Goal: Task Accomplishment & Management: Manage account settings

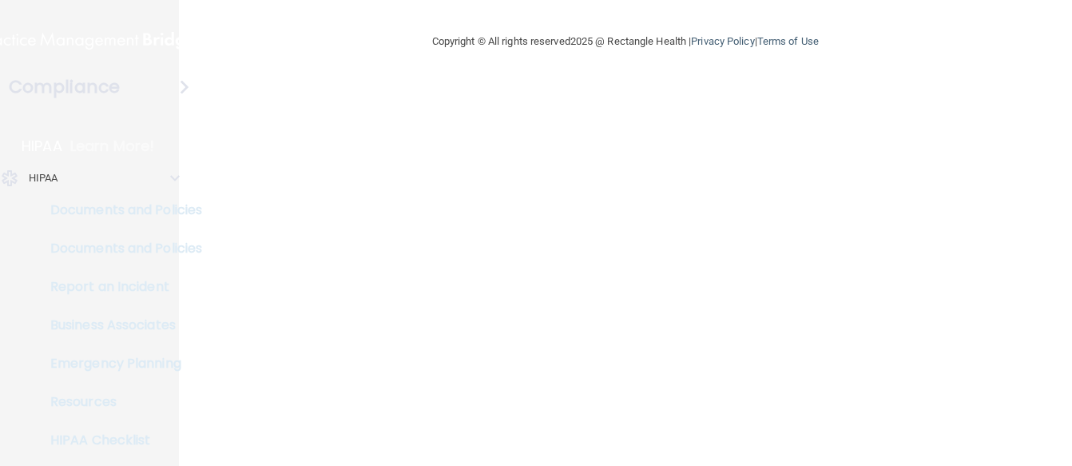
select select "20"
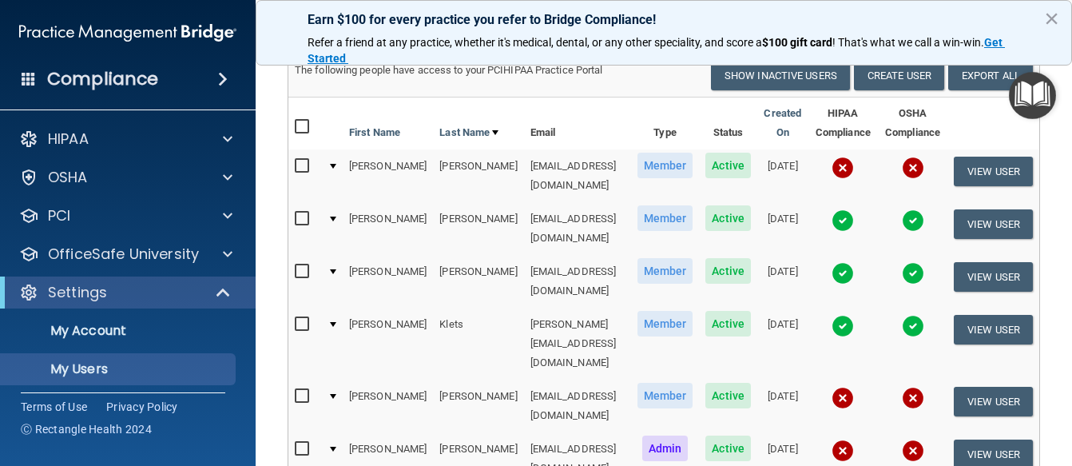
scroll to position [145, 0]
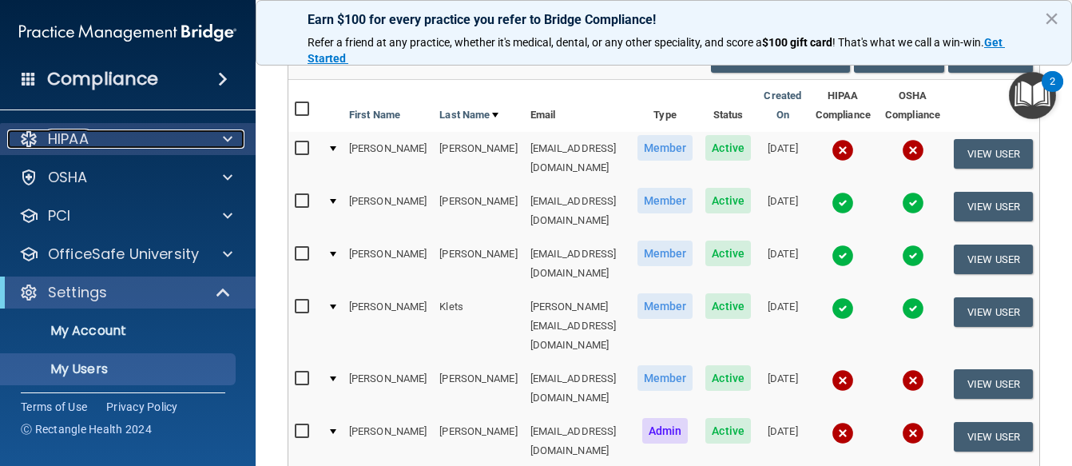
click at [150, 137] on div "HIPAA" at bounding box center [106, 138] width 198 height 19
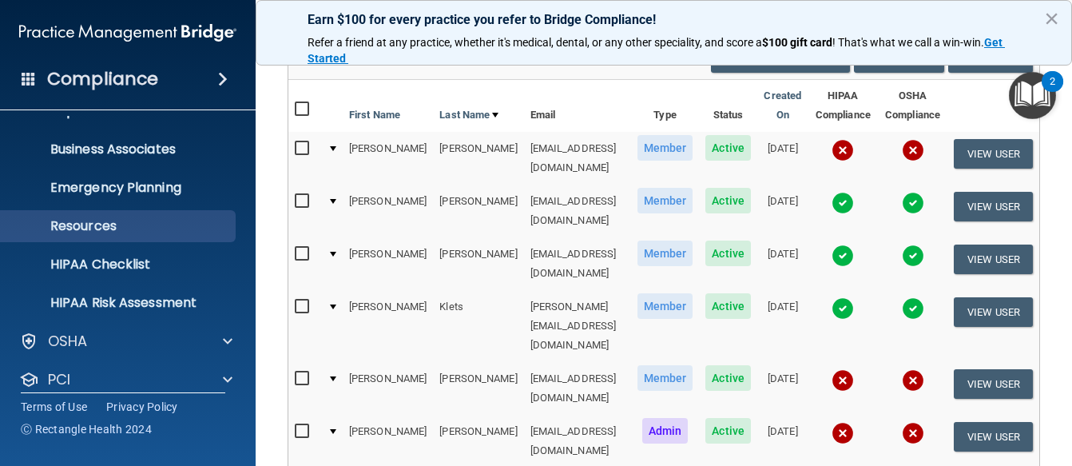
scroll to position [107, 0]
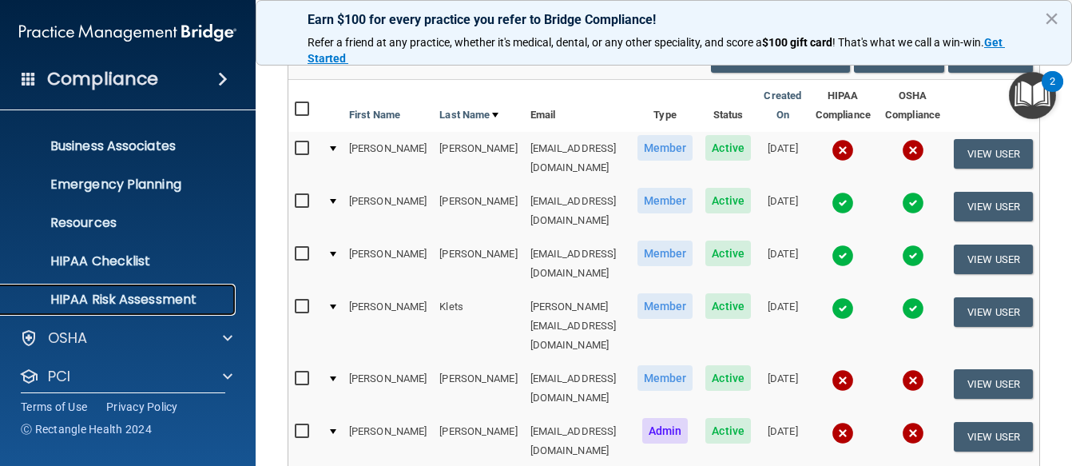
click at [129, 305] on p "HIPAA Risk Assessment" at bounding box center [119, 300] width 218 height 16
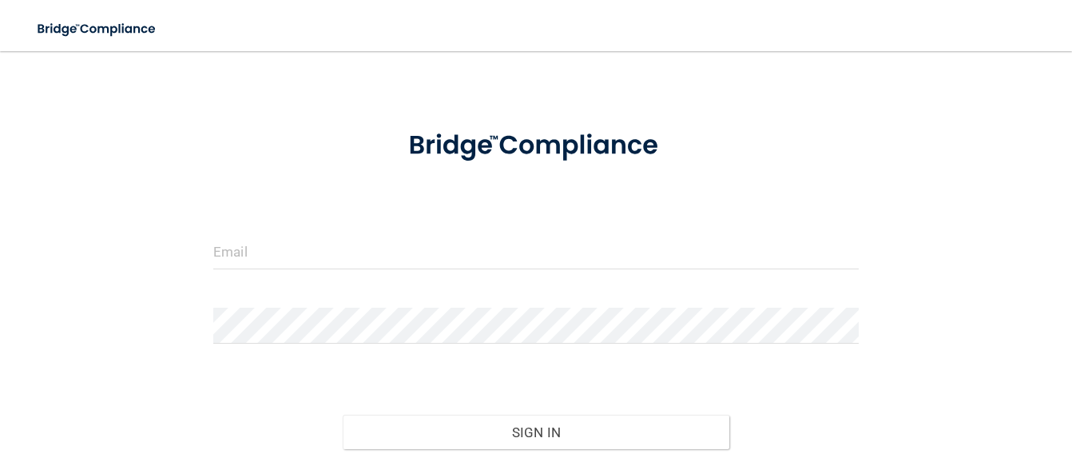
scroll to position [163, 0]
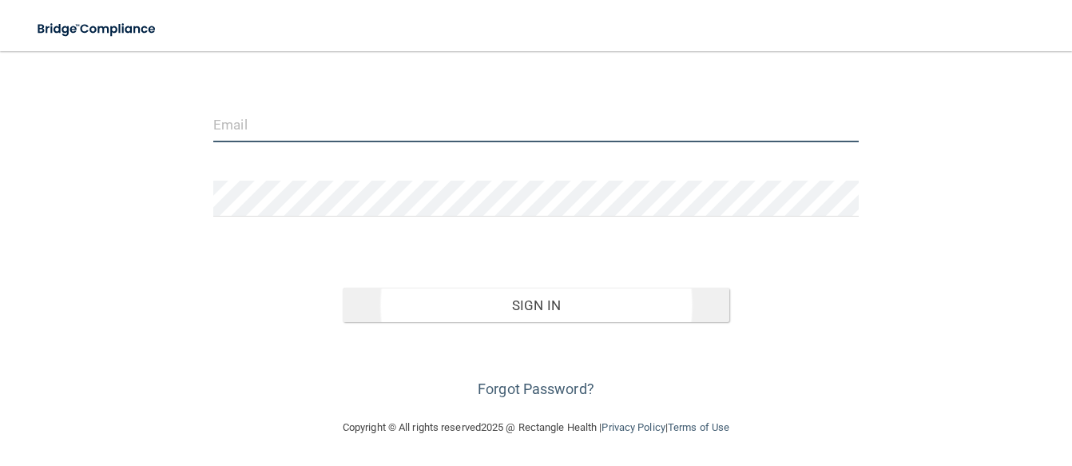
type input "[EMAIL_ADDRESS][DOMAIN_NAME]"
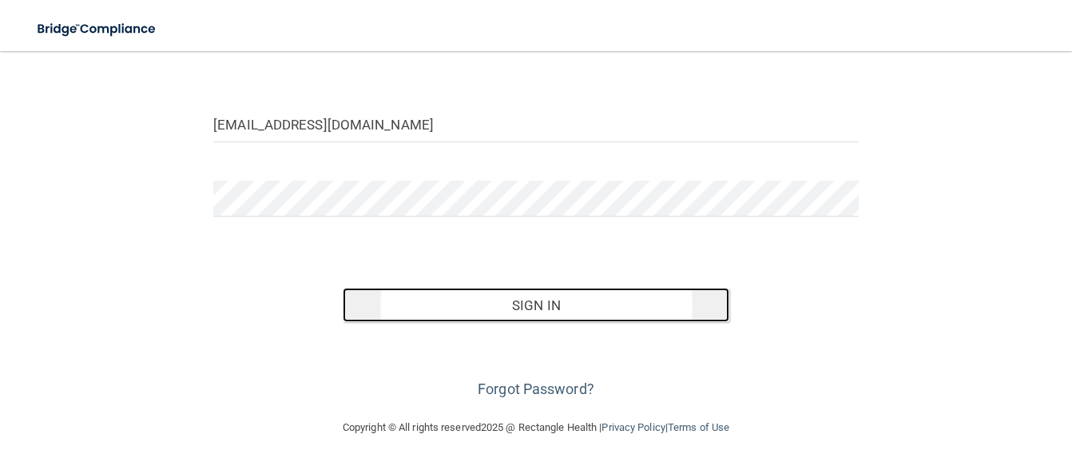
click at [554, 313] on button "Sign In" at bounding box center [536, 305] width 387 height 35
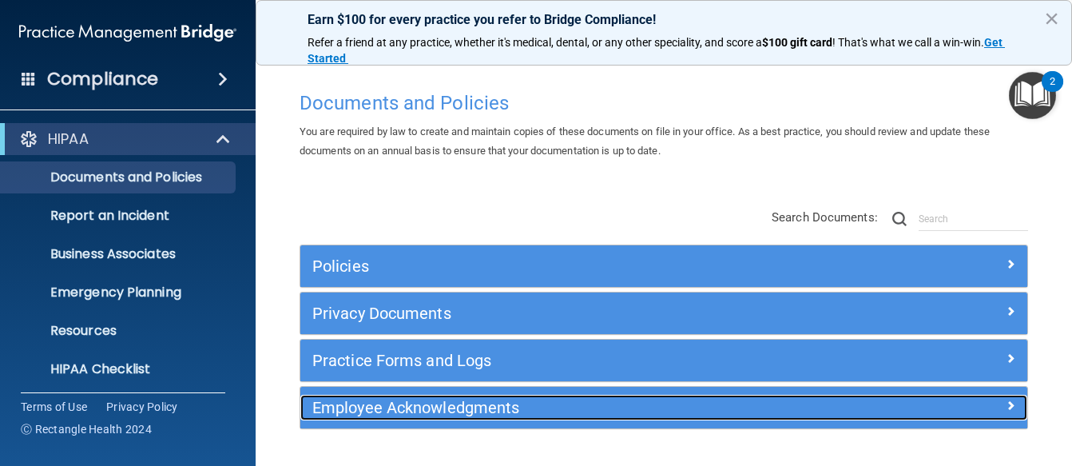
click at [558, 399] on h5 "Employee Acknowledgments" at bounding box center [573, 408] width 522 height 18
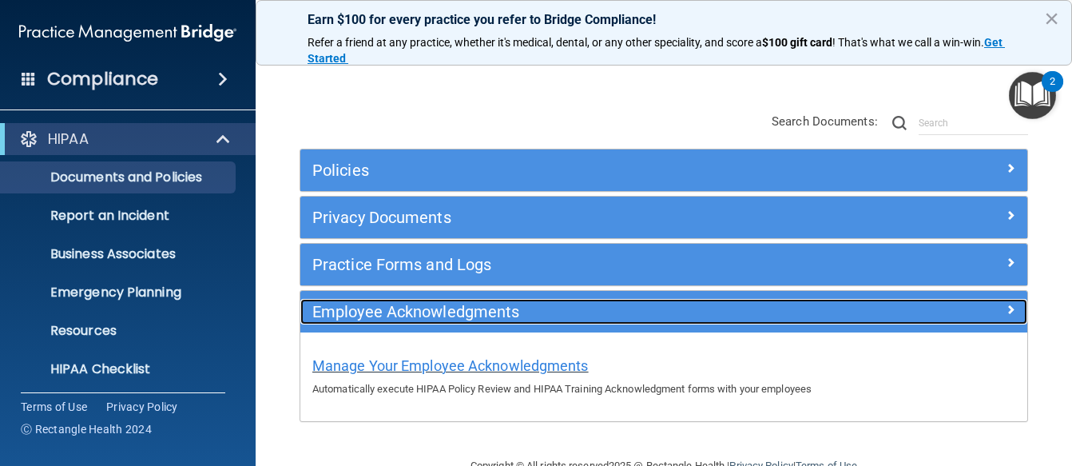
scroll to position [101, 0]
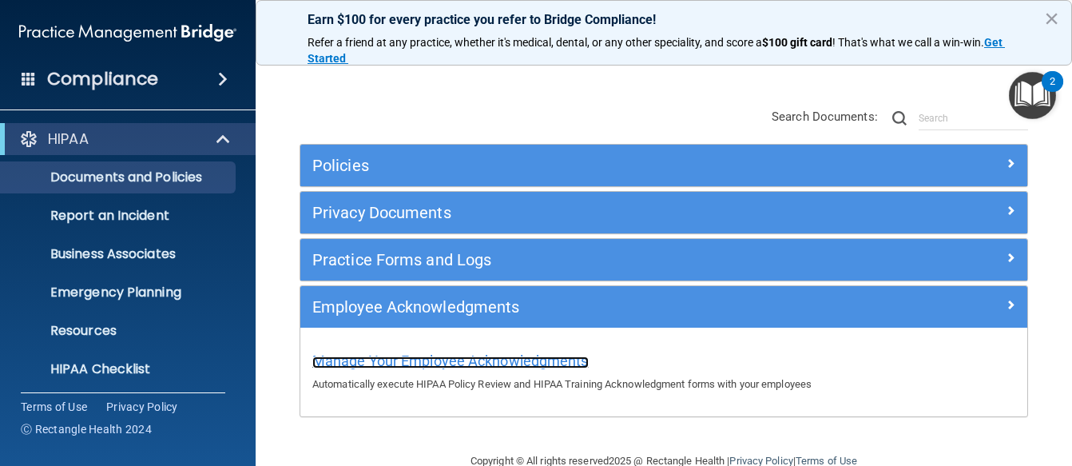
click at [522, 367] on span "Manage Your Employee Acknowledgments" at bounding box center [450, 360] width 276 height 17
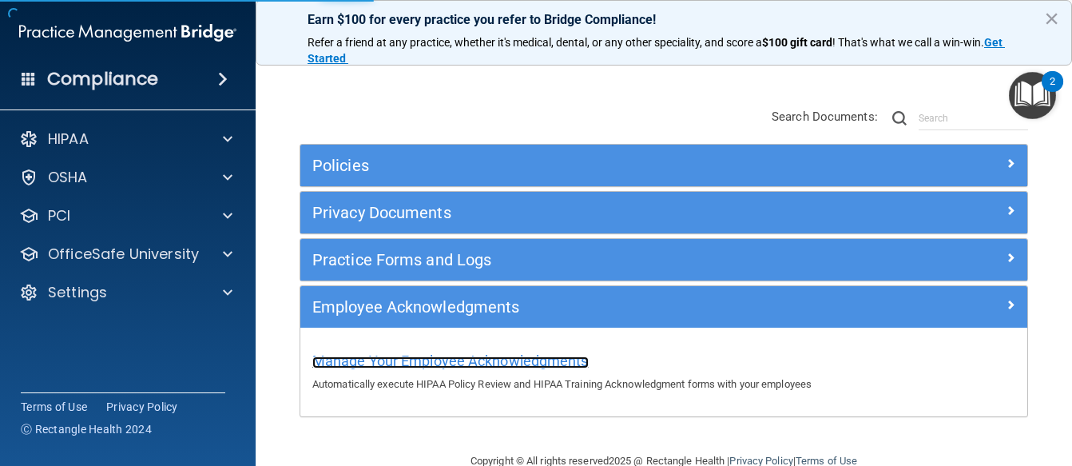
click at [530, 360] on span "Manage Your Employee Acknowledgments" at bounding box center [450, 360] width 276 height 17
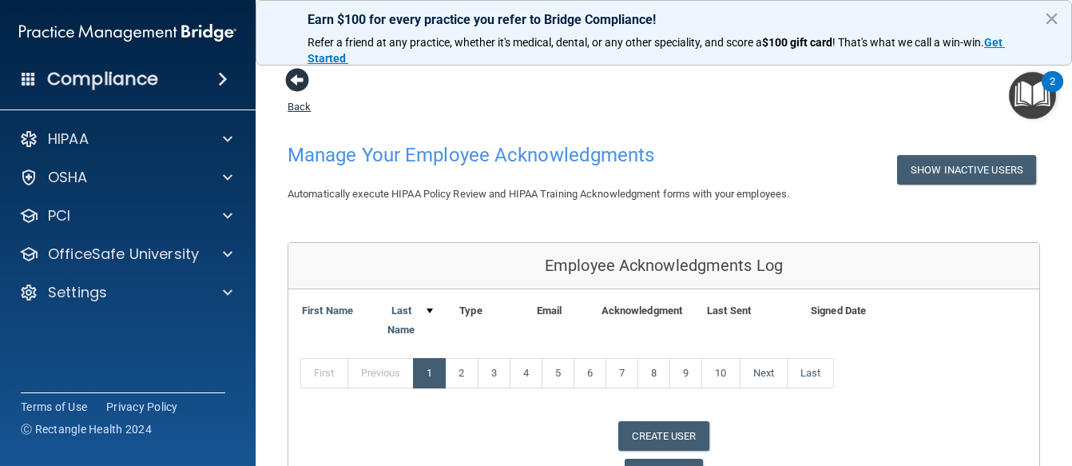
click at [296, 86] on span at bounding box center [297, 80] width 24 height 24
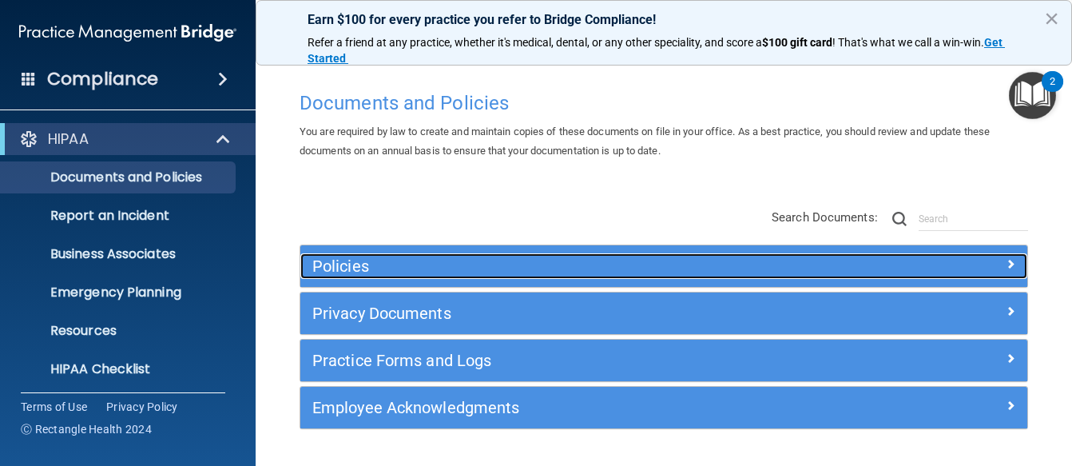
click at [463, 258] on h5 "Policies" at bounding box center [573, 266] width 522 height 18
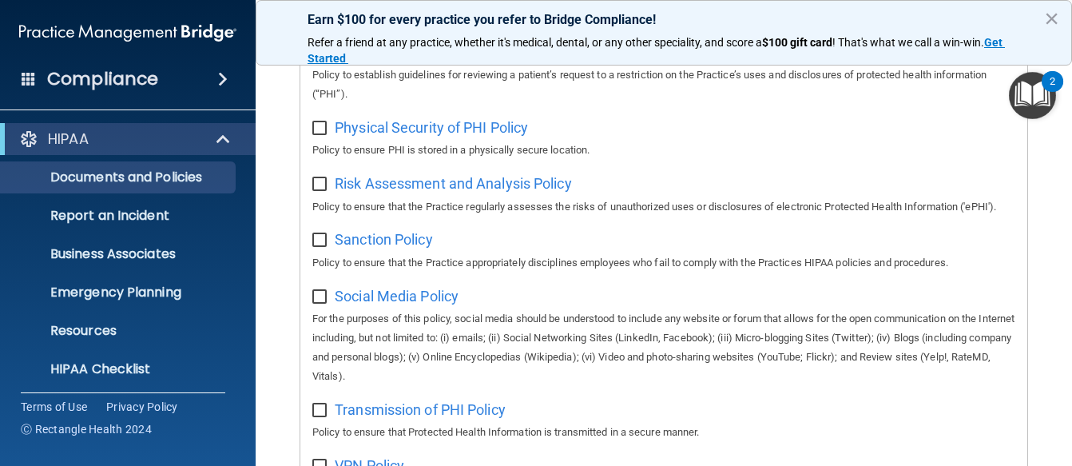
scroll to position [1154, 0]
